Goal: Transaction & Acquisition: Download file/media

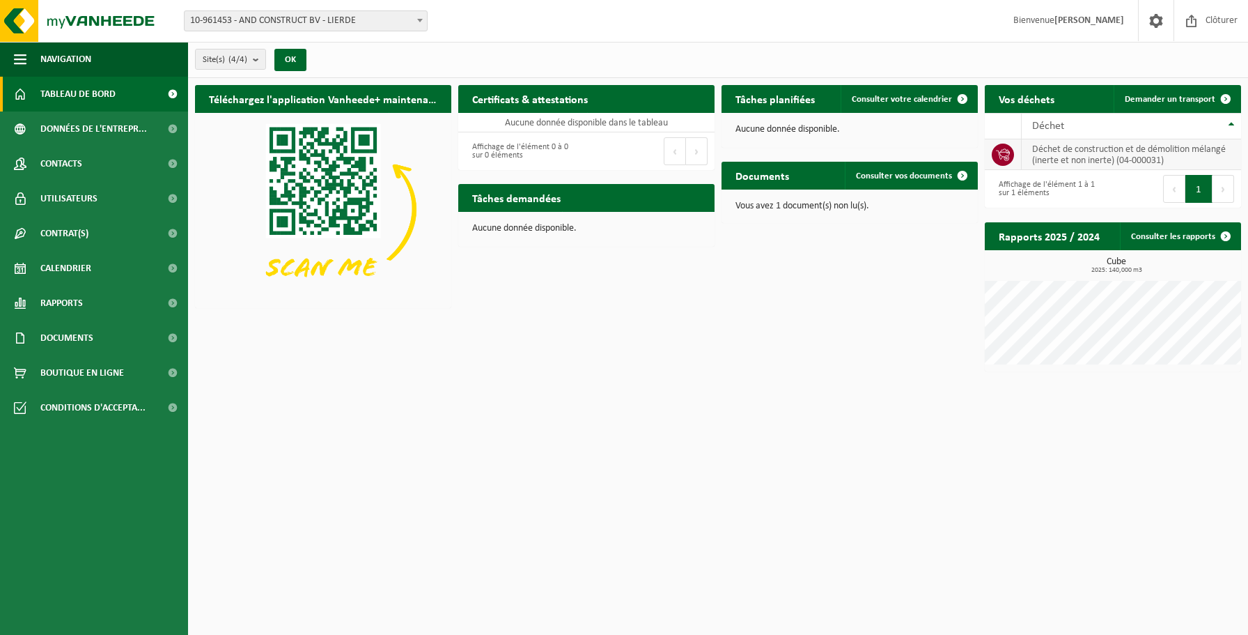
click at [1030, 169] on td "déchet de construction et de démolition mélangé (inerte et non inerte) (04-0000…" at bounding box center [1131, 154] width 219 height 31
click at [100, 339] on link "Documents" at bounding box center [94, 337] width 188 height 35
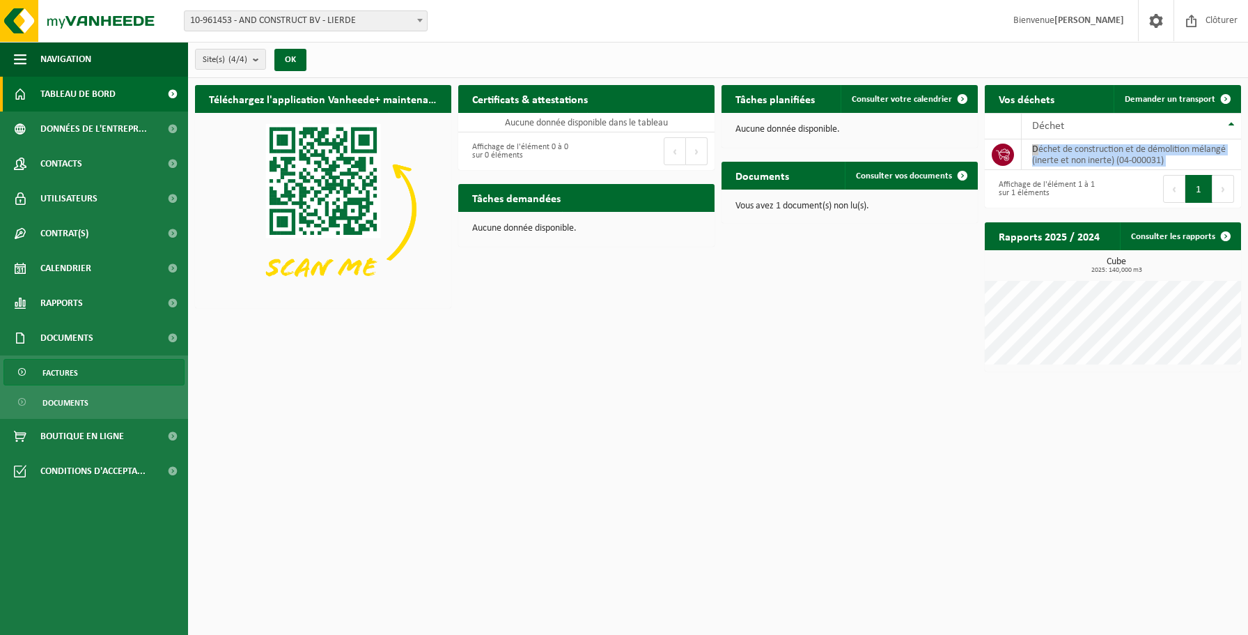
click at [80, 366] on link "Factures" at bounding box center [93, 372] width 181 height 26
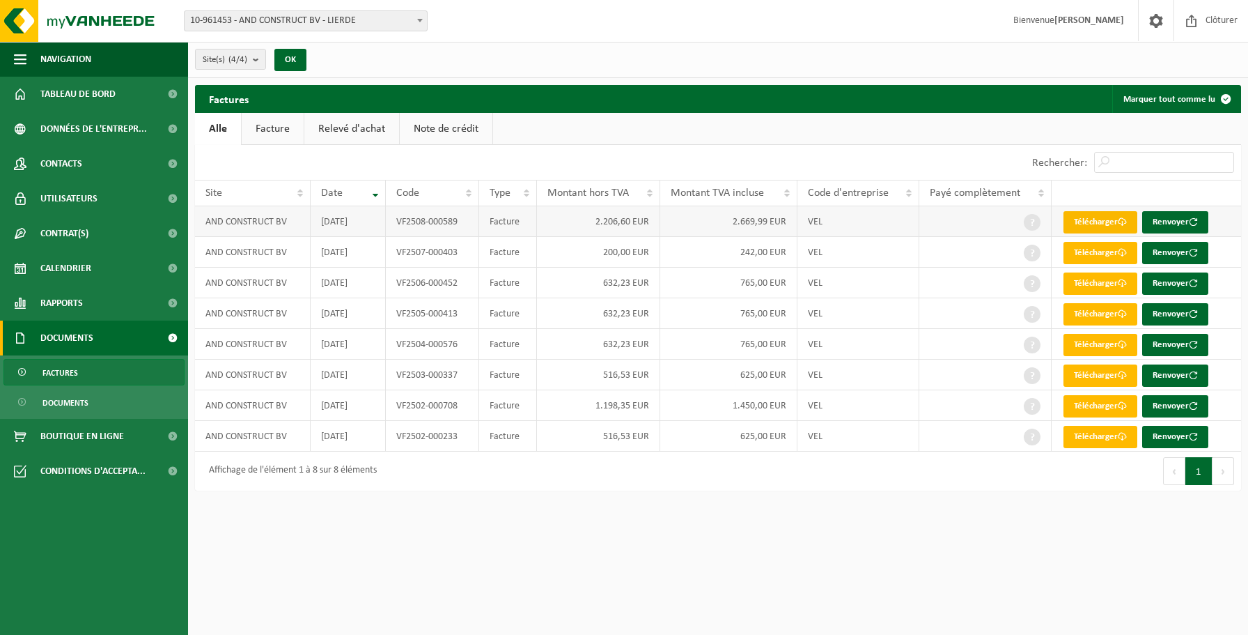
click at [1095, 225] on link "Télécharger" at bounding box center [1101, 222] width 74 height 22
click at [626, 433] on td "516,53 EUR" at bounding box center [599, 436] width 124 height 31
click at [745, 425] on td "625,00 EUR" at bounding box center [728, 436] width 137 height 31
click at [936, 447] on td at bounding box center [986, 436] width 132 height 31
click at [936, 443] on td at bounding box center [986, 436] width 132 height 31
